Goal: Task Accomplishment & Management: Use online tool/utility

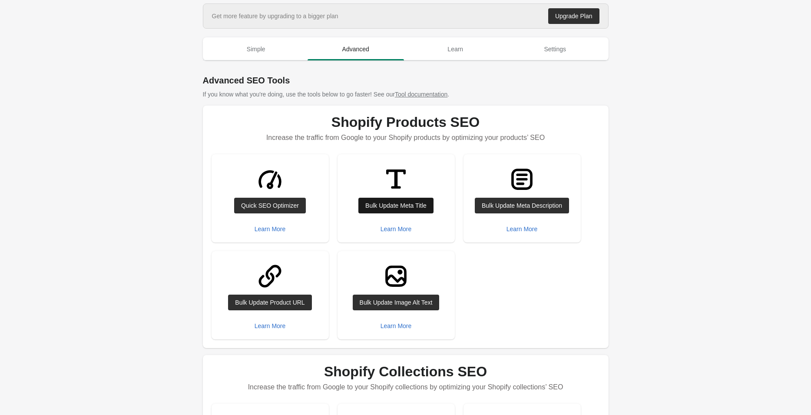
click at [381, 207] on div "Bulk Update Meta Title" at bounding box center [395, 205] width 61 height 7
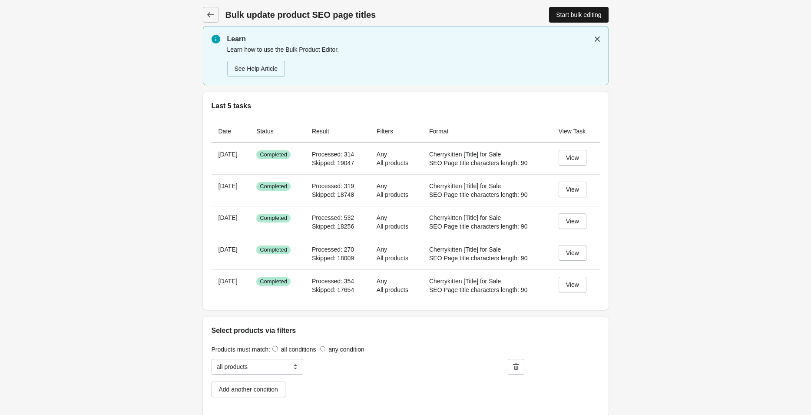
click at [559, 15] on div "Start bulk editing" at bounding box center [578, 14] width 45 height 7
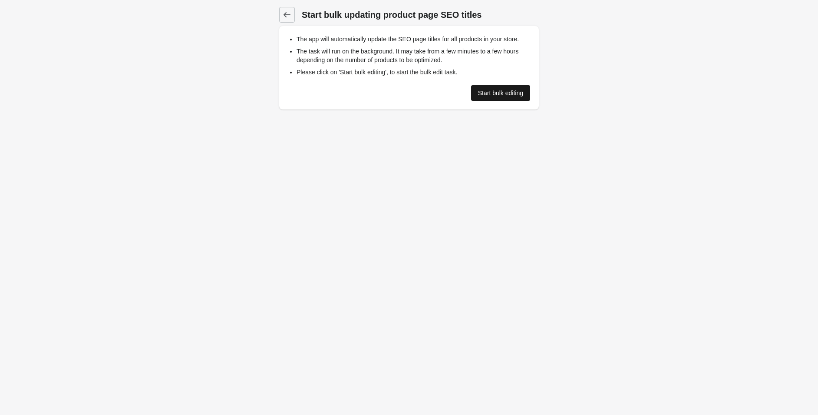
click at [488, 91] on div "Start bulk editing" at bounding box center [500, 92] width 45 height 7
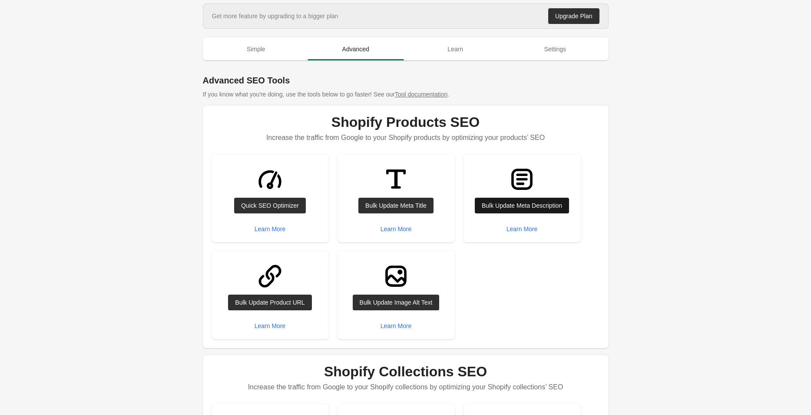
click at [514, 207] on div "Bulk Update Meta Description" at bounding box center [521, 205] width 80 height 7
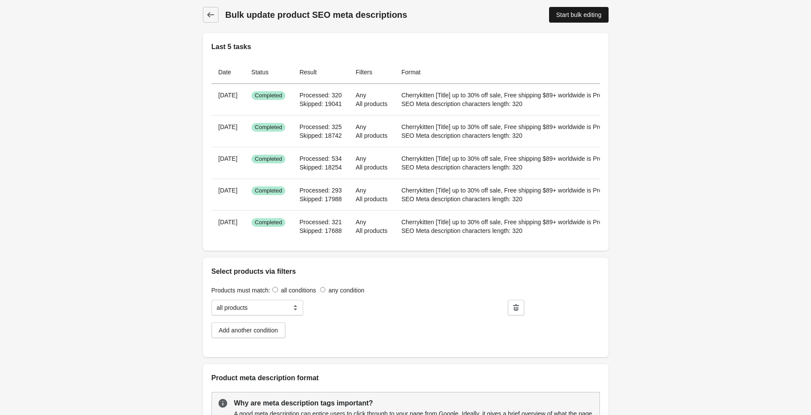
click at [561, 13] on div "Start bulk editing" at bounding box center [578, 14] width 45 height 7
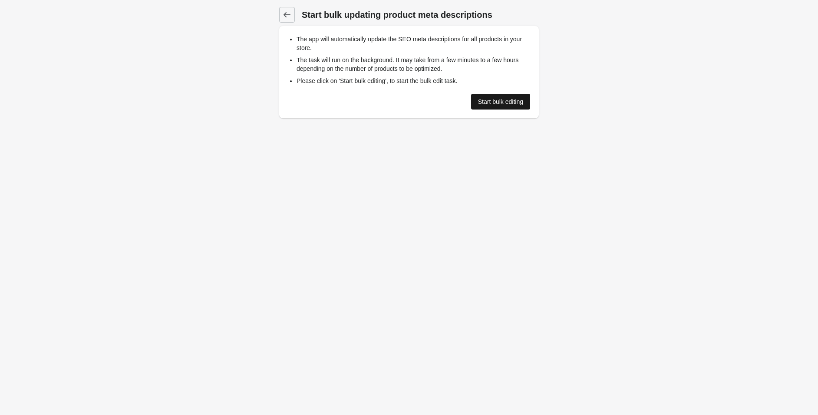
click at [485, 102] on div "Start bulk editing" at bounding box center [500, 101] width 45 height 7
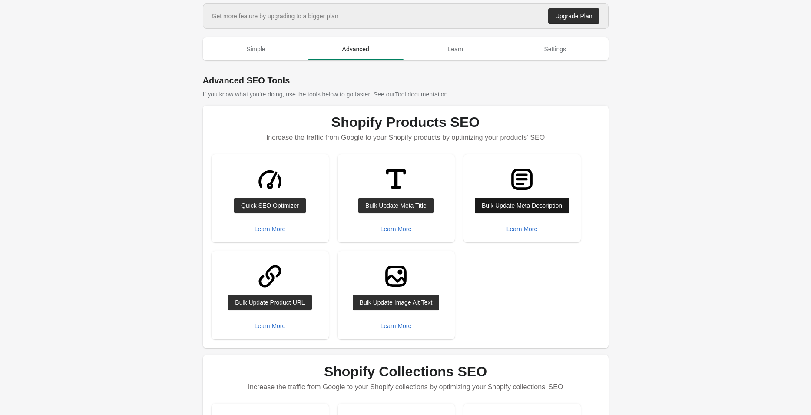
click at [508, 206] on div "Bulk Update Meta Description" at bounding box center [521, 205] width 80 height 7
